Goal: Information Seeking & Learning: Learn about a topic

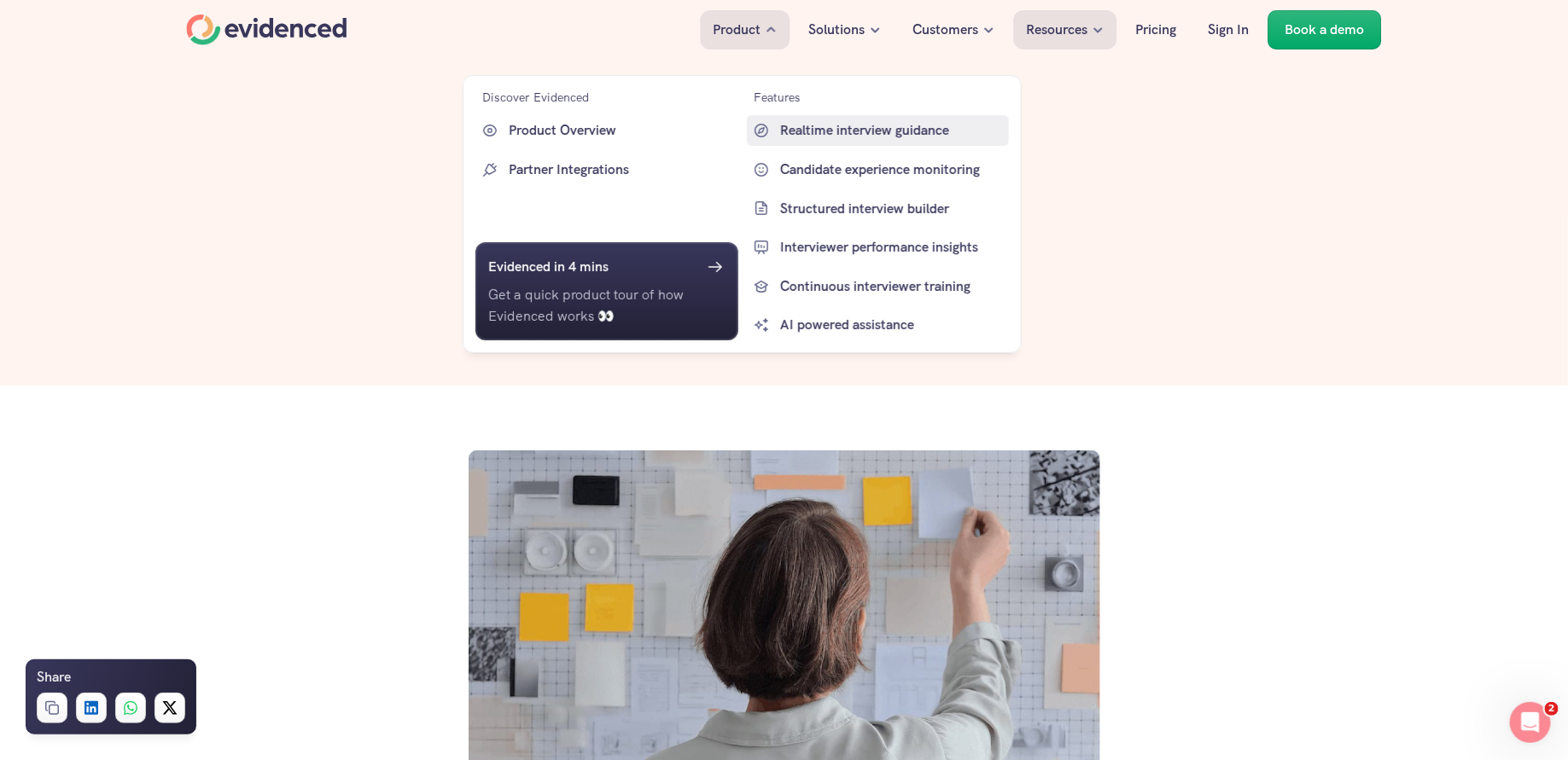
click at [852, 126] on p "Realtime interview guidance" at bounding box center [893, 131] width 225 height 22
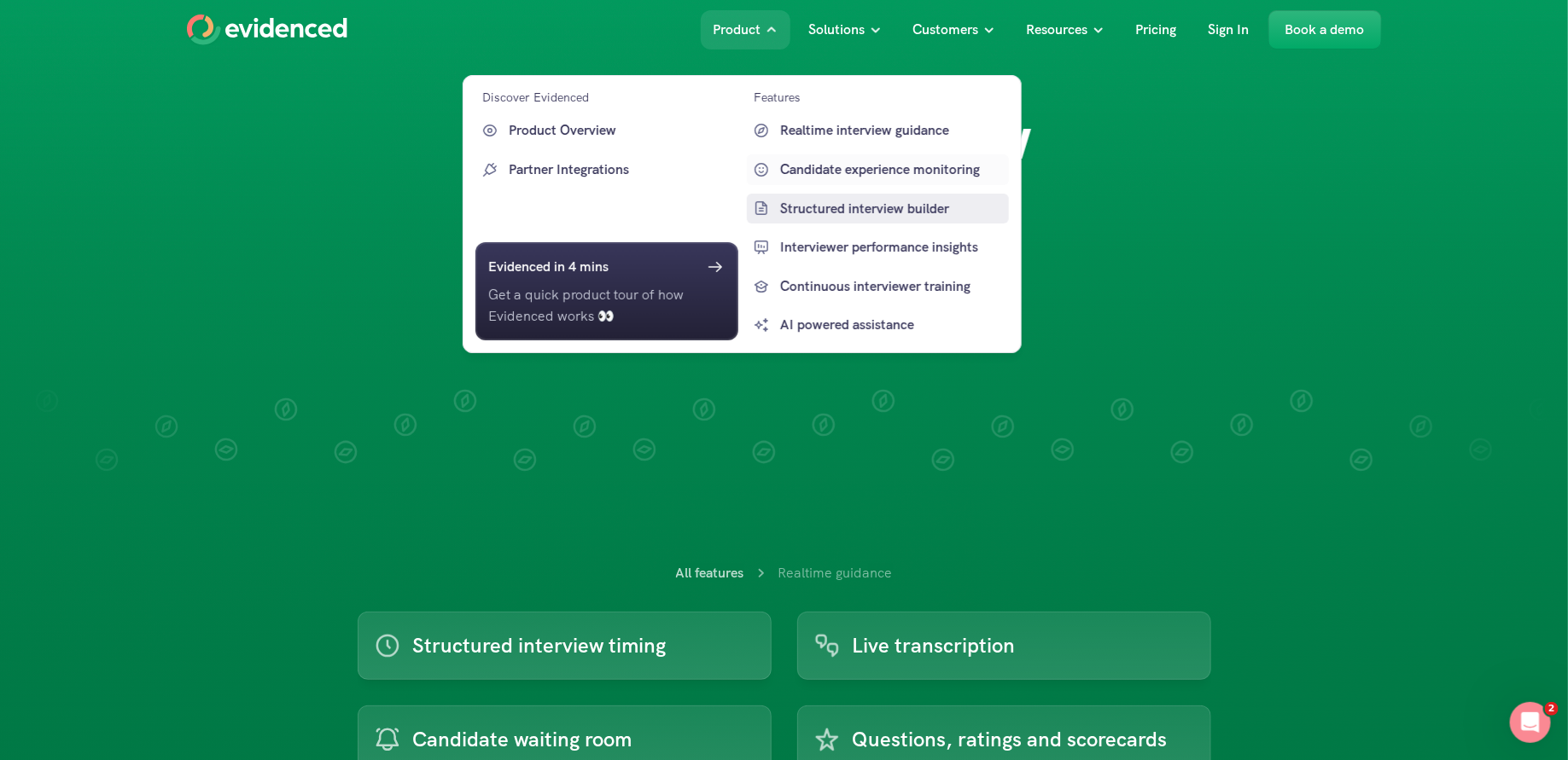
click at [826, 204] on p "Structured interview builder" at bounding box center [893, 207] width 225 height 22
